Goal: Book appointment/travel/reservation

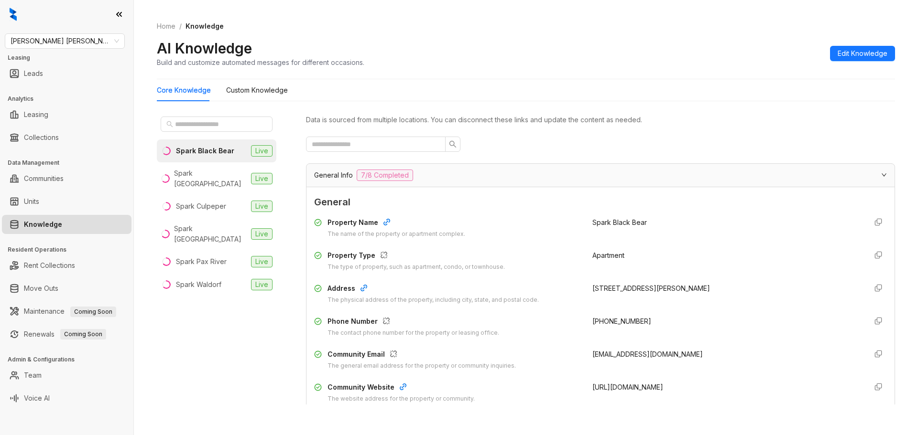
click at [54, 222] on link "Knowledge" at bounding box center [43, 224] width 38 height 19
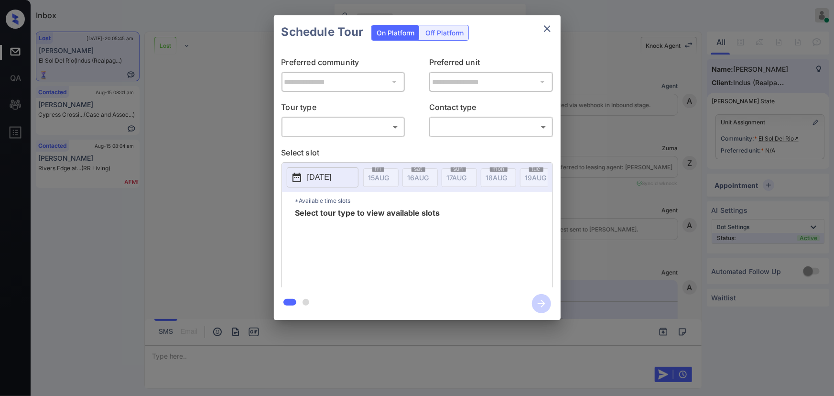
scroll to position [4596, 0]
click at [348, 122] on body "Inbox [PERSON_NAME] Online Set yourself offline Set yourself on break Profile S…" at bounding box center [417, 198] width 834 height 396
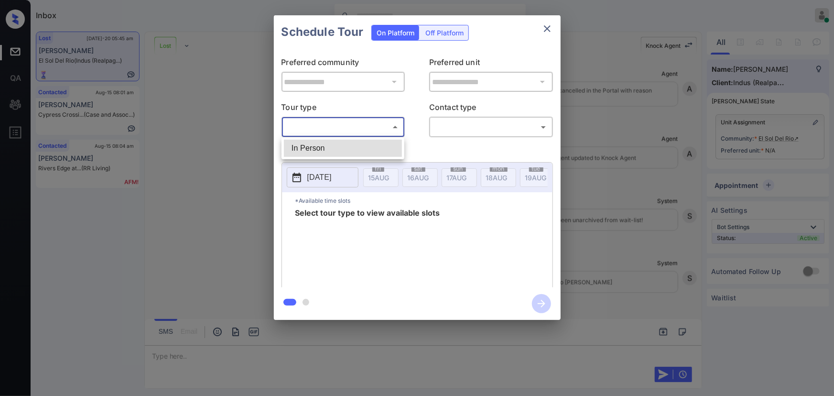
drag, startPoint x: 341, startPoint y: 146, endPoint x: 460, endPoint y: 141, distance: 119.6
click at [341, 146] on li "In Person" at bounding box center [343, 148] width 118 height 17
type input "********"
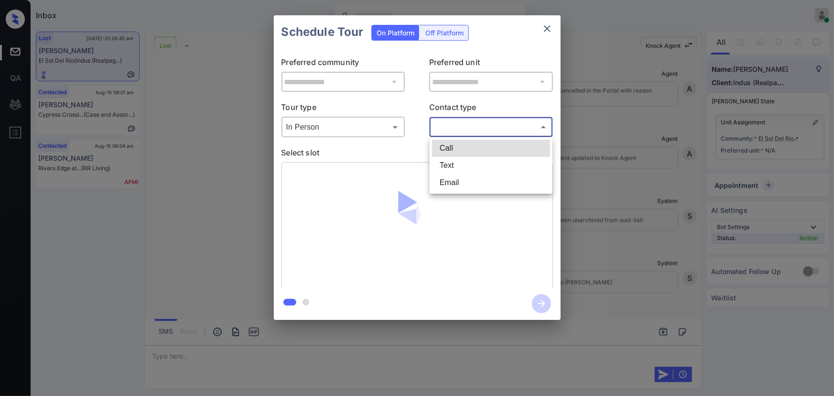
click at [482, 128] on body "Inbox Kenneth Umali Online Set yourself offline Set yourself on break Profile S…" at bounding box center [417, 198] width 834 height 396
click at [461, 163] on li "Text" at bounding box center [491, 165] width 118 height 17
type input "****"
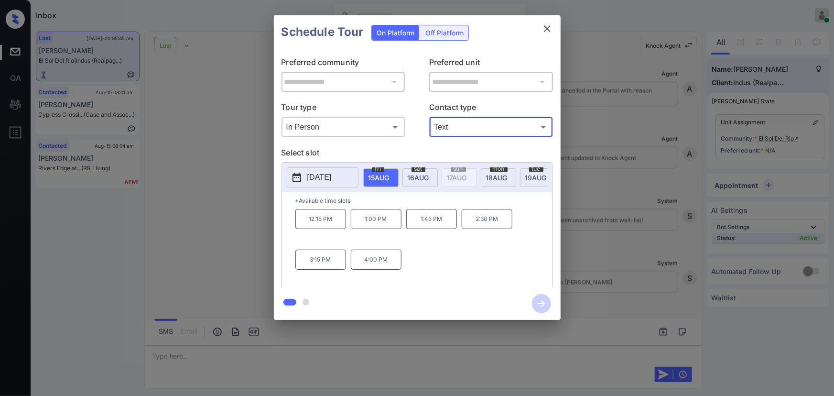
click at [389, 178] on span "[DATE]" at bounding box center [378, 177] width 21 height 8
click at [709, 189] on div "**********" at bounding box center [417, 167] width 834 height 335
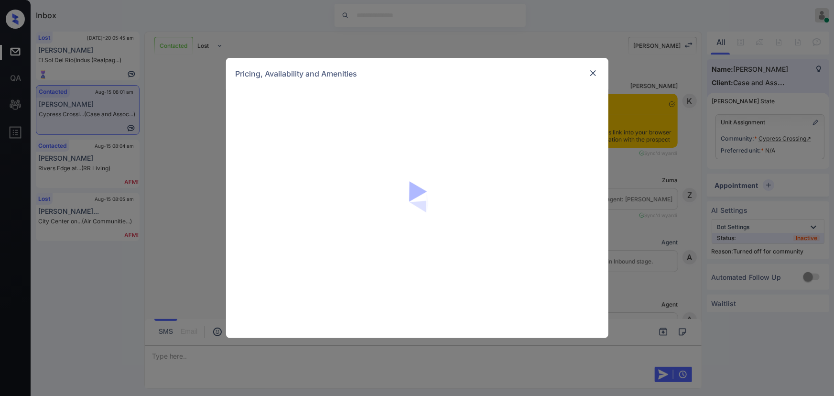
scroll to position [869, 0]
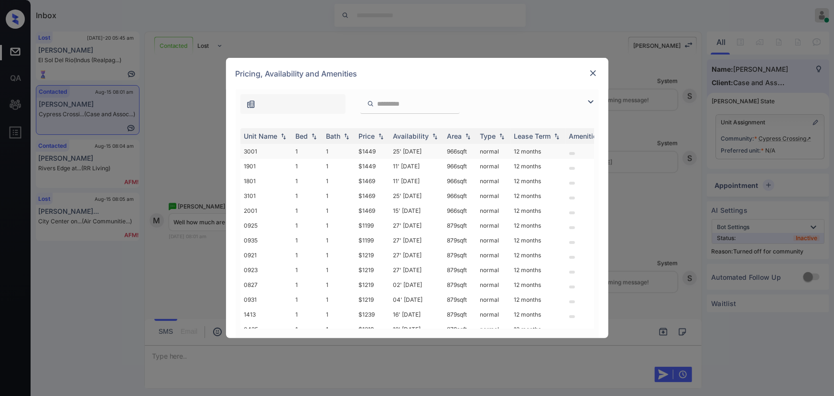
drag, startPoint x: 591, startPoint y: 99, endPoint x: 292, endPoint y: 153, distance: 304.4
click at [591, 100] on img at bounding box center [590, 101] width 11 height 11
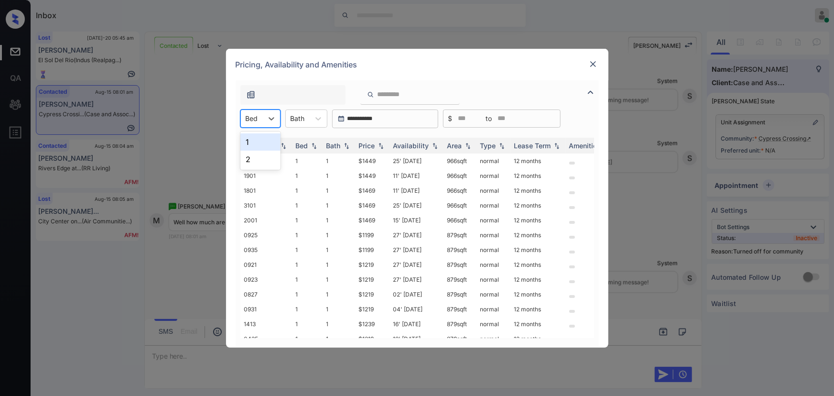
drag, startPoint x: 275, startPoint y: 119, endPoint x: 277, endPoint y: 127, distance: 7.9
click at [275, 121] on icon at bounding box center [272, 119] width 10 height 10
click at [267, 154] on div "2" at bounding box center [260, 159] width 40 height 17
click at [316, 119] on div at bounding box center [324, 118] width 17 height 17
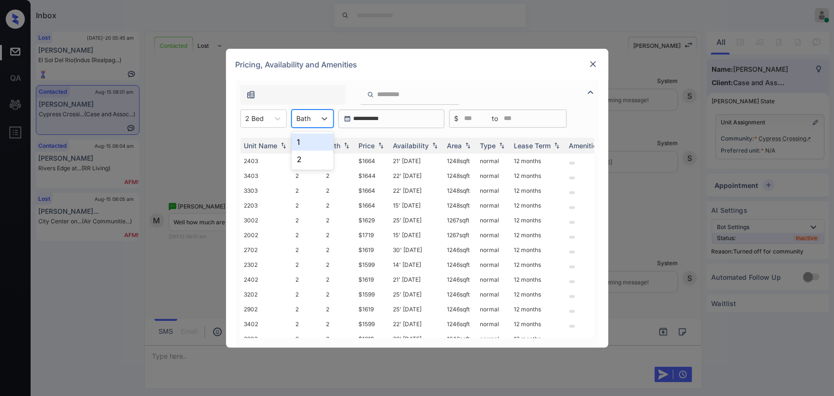
click at [306, 141] on div "1" at bounding box center [313, 141] width 42 height 17
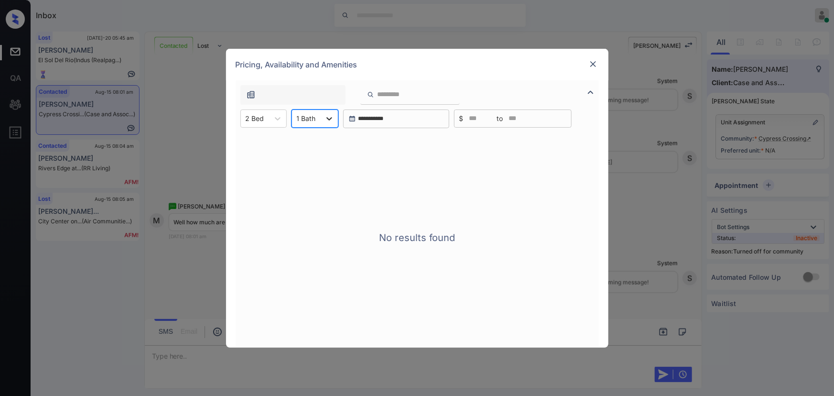
click at [321, 118] on div at bounding box center [329, 118] width 17 height 17
click at [309, 158] on div "2" at bounding box center [315, 159] width 47 height 17
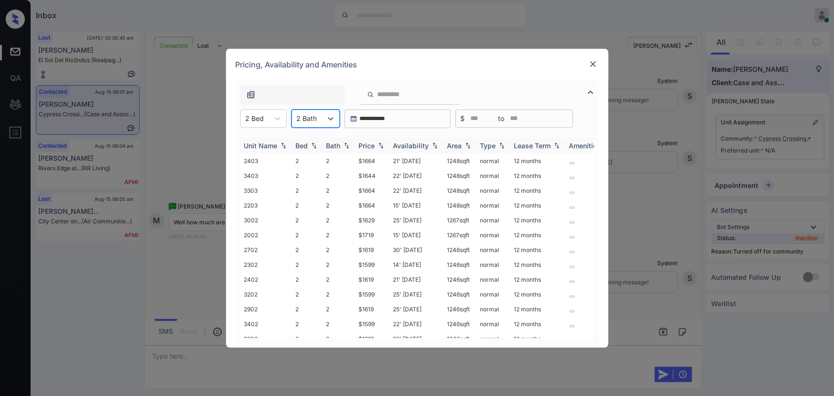
click at [363, 142] on div "Price" at bounding box center [367, 145] width 16 height 8
click at [364, 142] on div "Price" at bounding box center [367, 145] width 16 height 8
copy td "1142 sqft"
drag, startPoint x: 475, startPoint y: 162, endPoint x: 441, endPoint y: 160, distance: 34.0
click at [445, 162] on td "1142 sqft" at bounding box center [459, 160] width 33 height 15
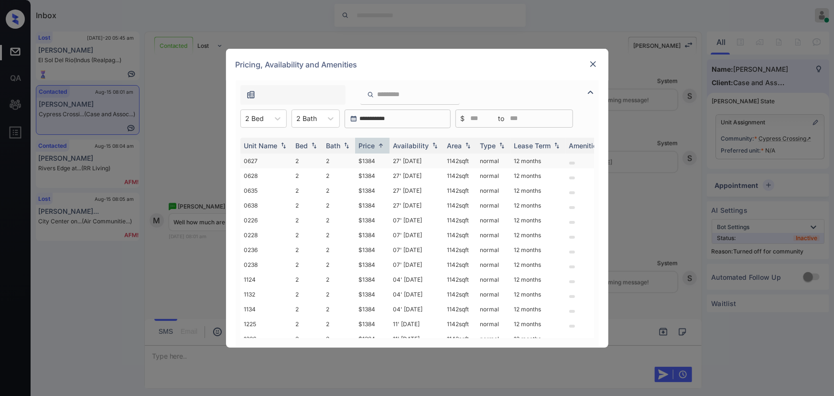
click at [364, 159] on td "$1384" at bounding box center [372, 160] width 34 height 15
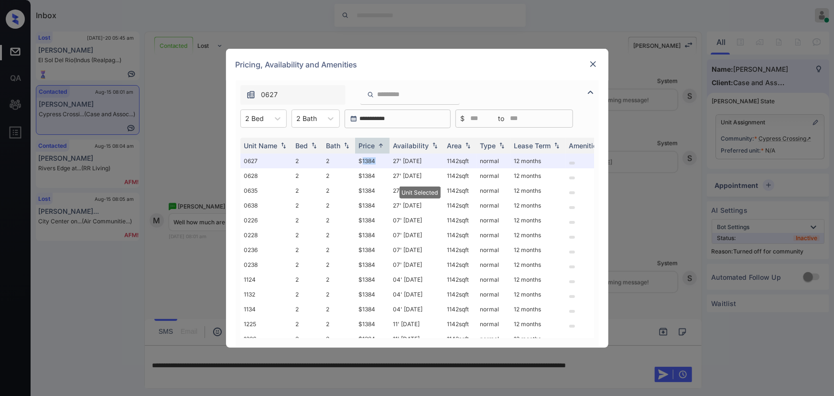
click at [592, 60] on img at bounding box center [593, 64] width 10 height 10
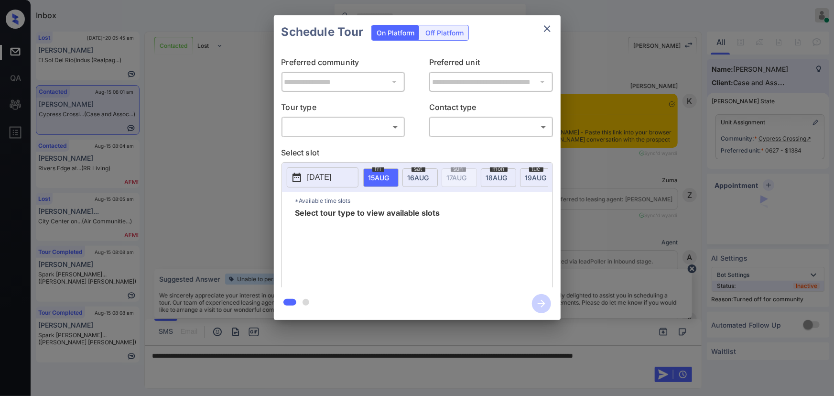
scroll to position [724, 0]
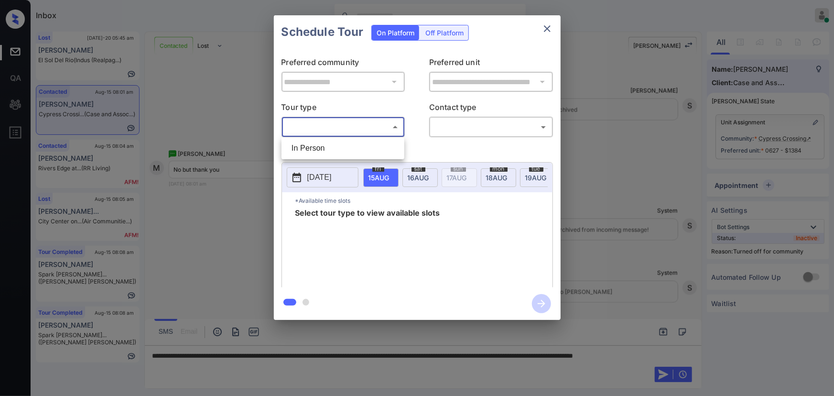
click at [361, 130] on body "Inbox [PERSON_NAME] Online Set yourself offline Set yourself on break Profile S…" at bounding box center [417, 198] width 834 height 396
drag, startPoint x: 330, startPoint y: 146, endPoint x: 397, endPoint y: 153, distance: 66.8
click at [339, 149] on li "In Person" at bounding box center [343, 148] width 118 height 17
type input "********"
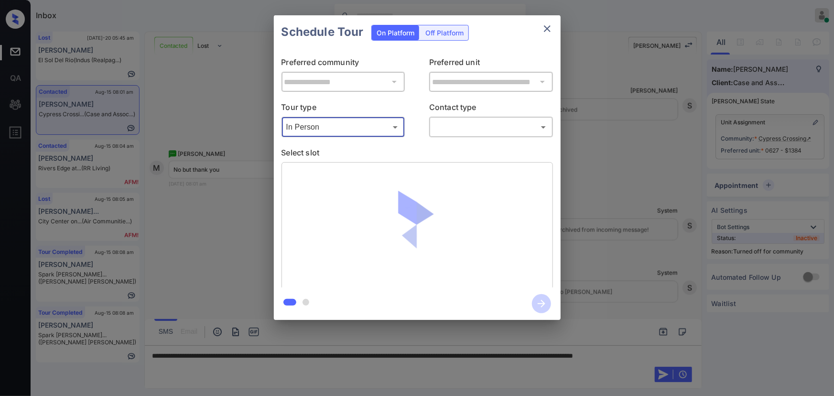
click at [504, 130] on body "Inbox [PERSON_NAME] Online Set yourself offline Set yourself on break Profile S…" at bounding box center [417, 198] width 834 height 396
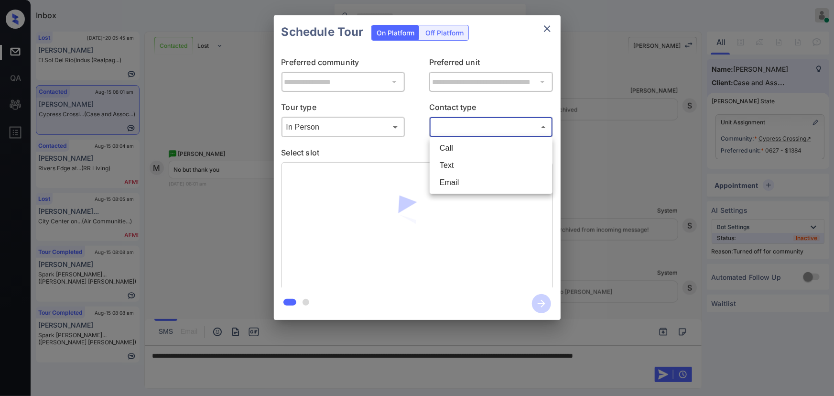
click at [457, 166] on li "Text" at bounding box center [491, 165] width 118 height 17
type input "****"
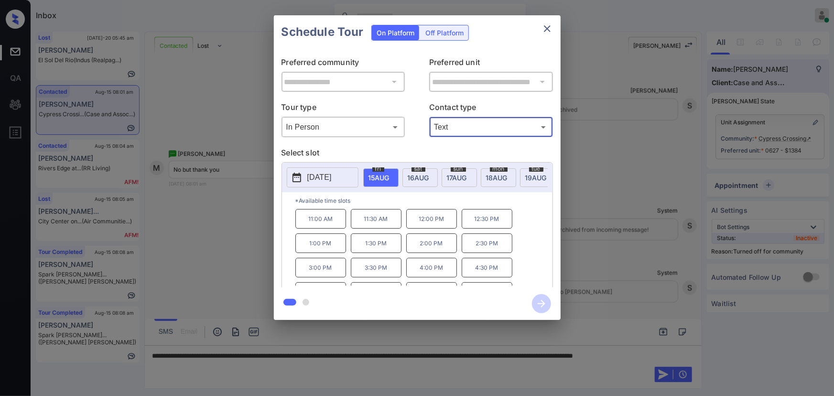
click at [389, 173] on span "[DATE]" at bounding box center [378, 177] width 21 height 8
drag, startPoint x: 445, startPoint y: 270, endPoint x: 436, endPoint y: 269, distance: 9.7
click at [436, 269] on p "10:00 AM" at bounding box center [431, 268] width 51 height 20
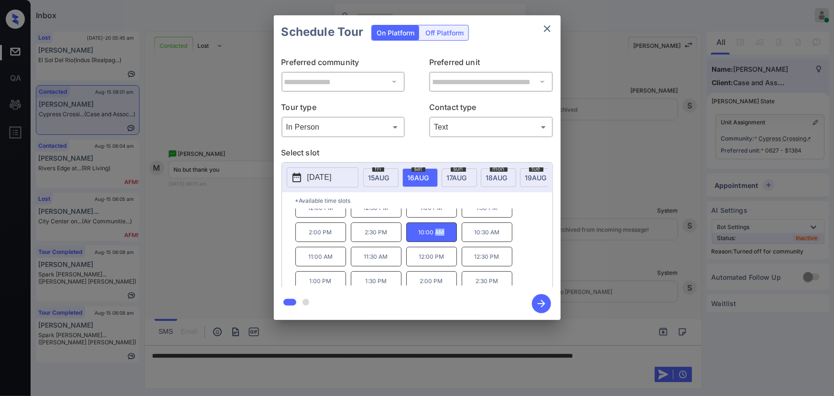
scroll to position [40, 0]
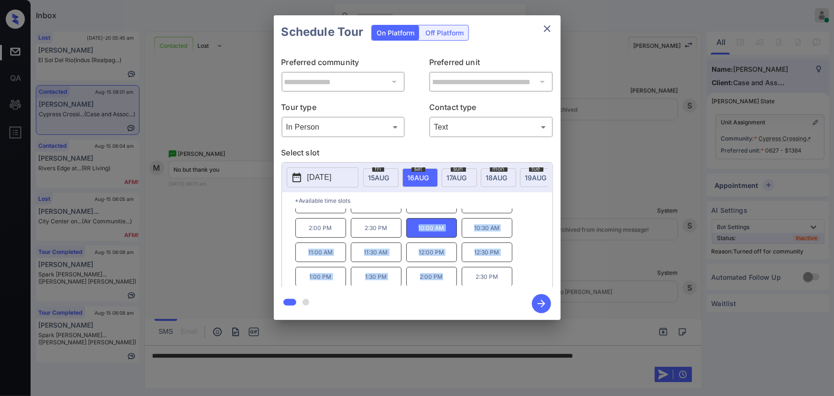
copy div "10:00 AM 10:30 AM 11:00 AM 11:30 AM 12:00 PM 12:30 PM 1:00 PM 1:30 PM 2:00 PM"
drag, startPoint x: 447, startPoint y: 282, endPoint x: 408, endPoint y: 259, distance: 44.8
click at [415, 233] on div "10:00 AM 10:30 AM 11:00 AM 11:30 AM 12:00 PM 12:30 PM 1:00 PM 1:30 PM 2:00 PM 2…" at bounding box center [423, 247] width 257 height 76
click at [301, 359] on div at bounding box center [417, 198] width 834 height 396
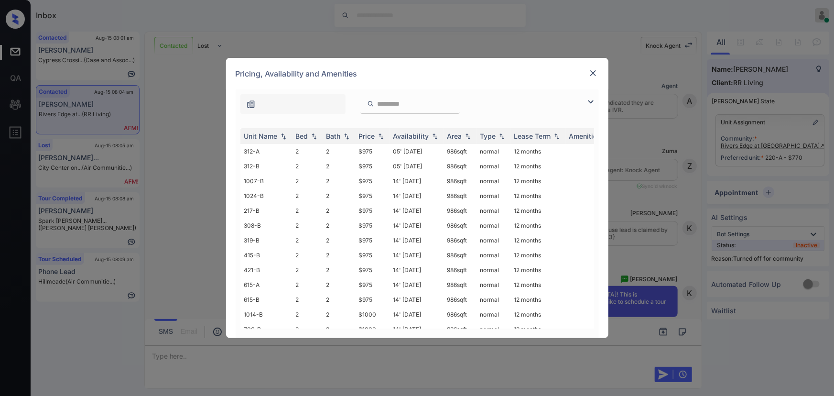
scroll to position [1091, 0]
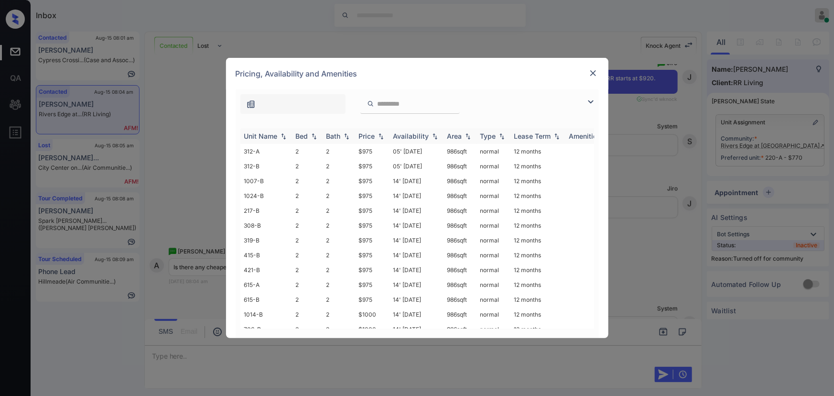
click at [379, 137] on img at bounding box center [381, 136] width 10 height 7
click at [379, 137] on img at bounding box center [381, 135] width 10 height 7
click at [592, 97] on img at bounding box center [590, 101] width 11 height 11
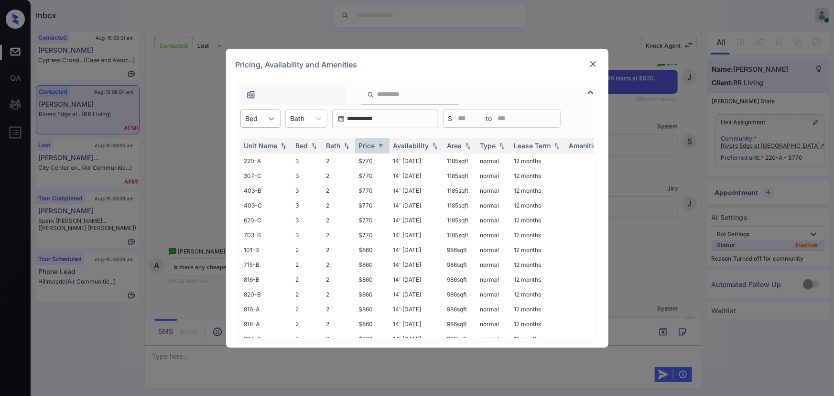
click at [273, 117] on icon at bounding box center [272, 119] width 10 height 10
click at [260, 139] on div "2" at bounding box center [260, 141] width 40 height 17
click at [314, 117] on div "Bath" at bounding box center [304, 118] width 24 height 14
click at [309, 142] on div "2" at bounding box center [313, 141] width 42 height 17
drag, startPoint x: 469, startPoint y: 162, endPoint x: 438, endPoint y: 162, distance: 31.1
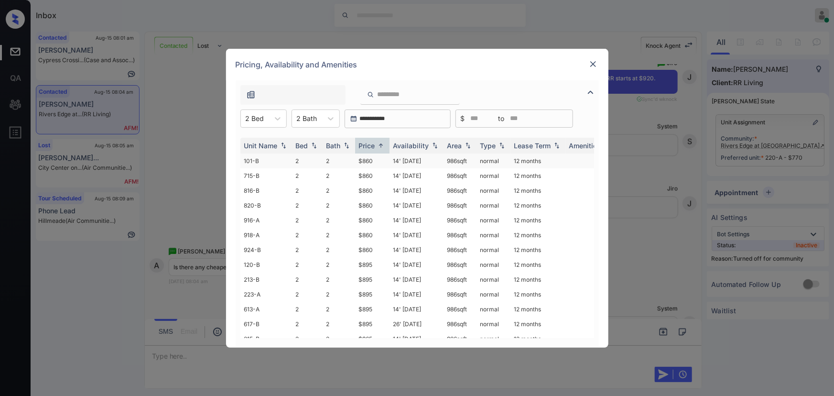
click at [438, 162] on tr "101-B 2 2 $860 14' Aug 25 986 sqft normal 12 months" at bounding box center [489, 160] width 499 height 15
copy tr "986 sqft"
click at [465, 162] on td "986 sqft" at bounding box center [459, 160] width 33 height 15
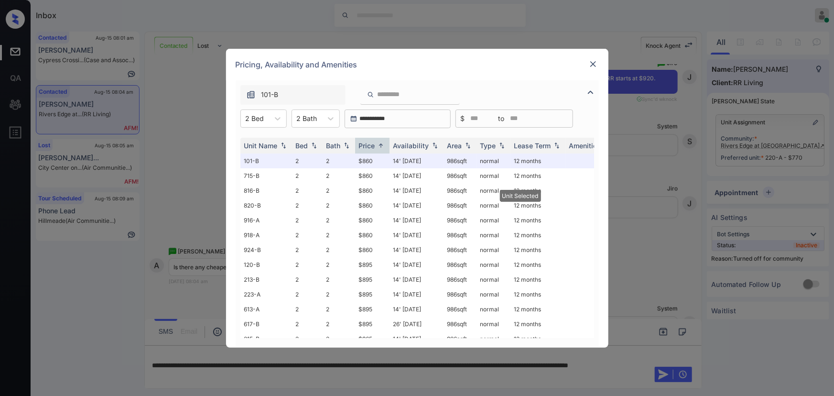
click at [592, 64] on img at bounding box center [593, 64] width 10 height 10
